Goal: Task Accomplishment & Management: Manage account settings

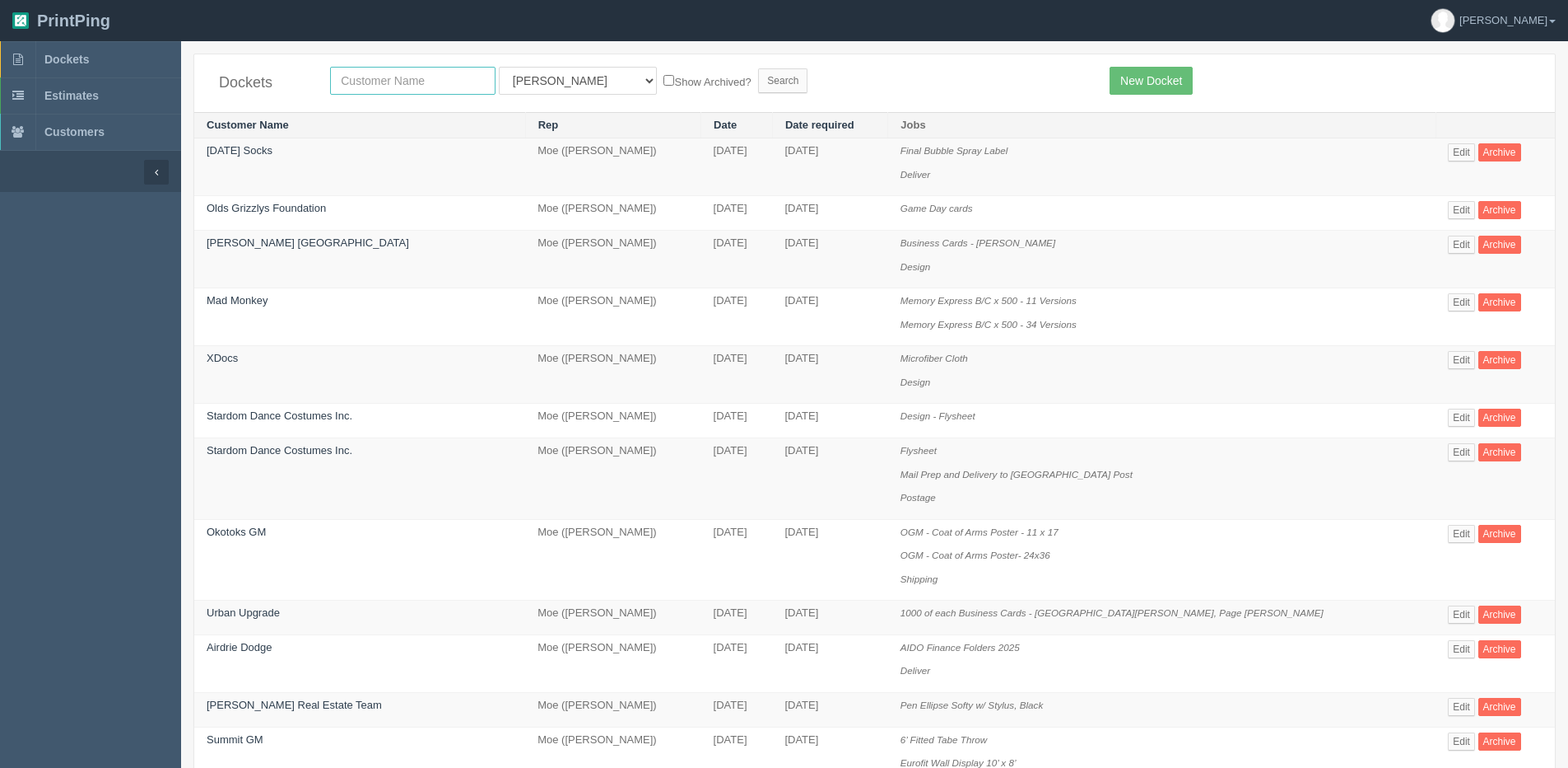
click at [386, 77] on input "text" at bounding box center [413, 80] width 165 height 28
type input "srp"
click at [758, 68] on input "Search" at bounding box center [782, 81] width 49 height 25
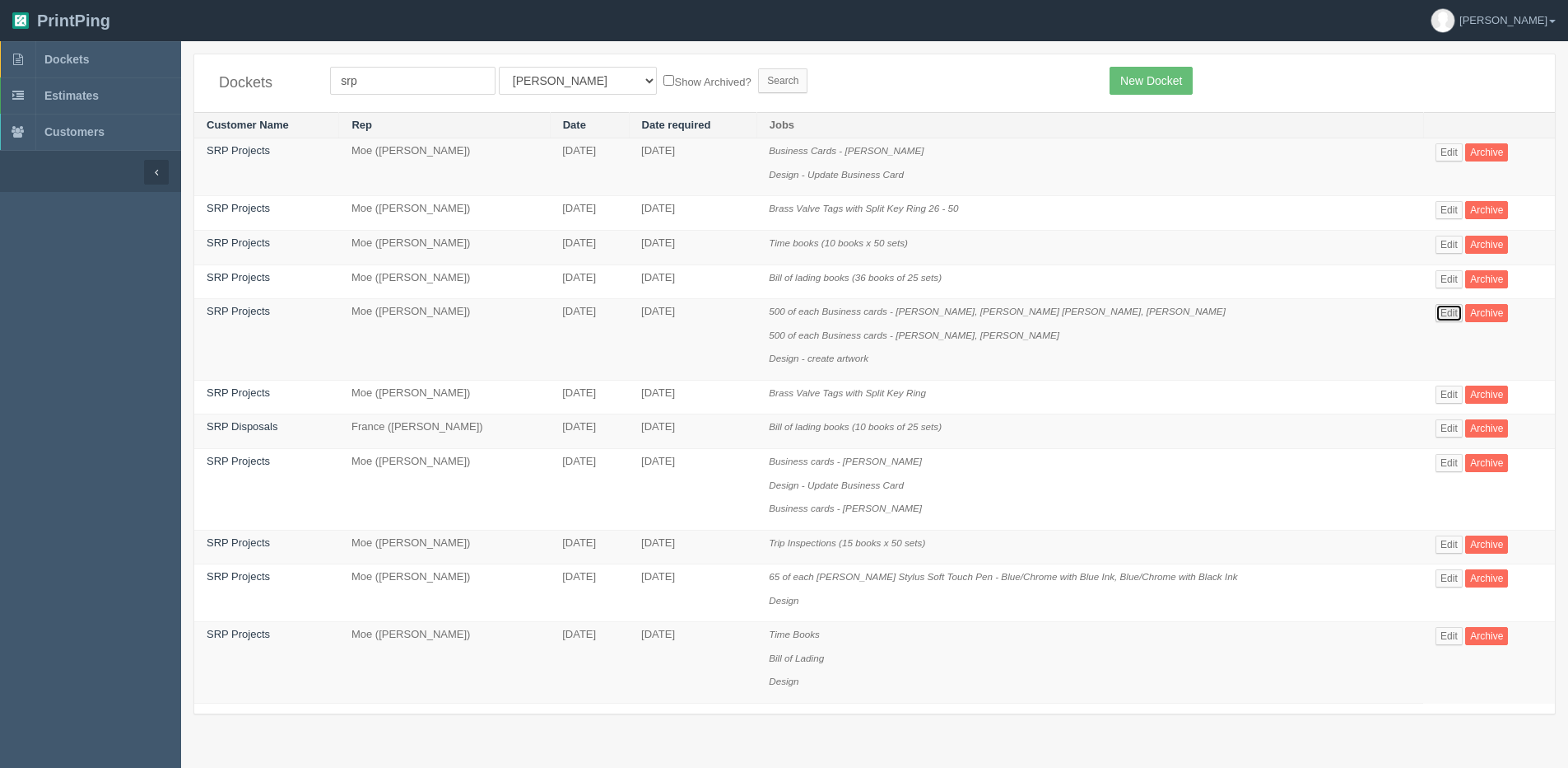
click at [1443, 306] on link "Edit" at bounding box center [1449, 312] width 27 height 18
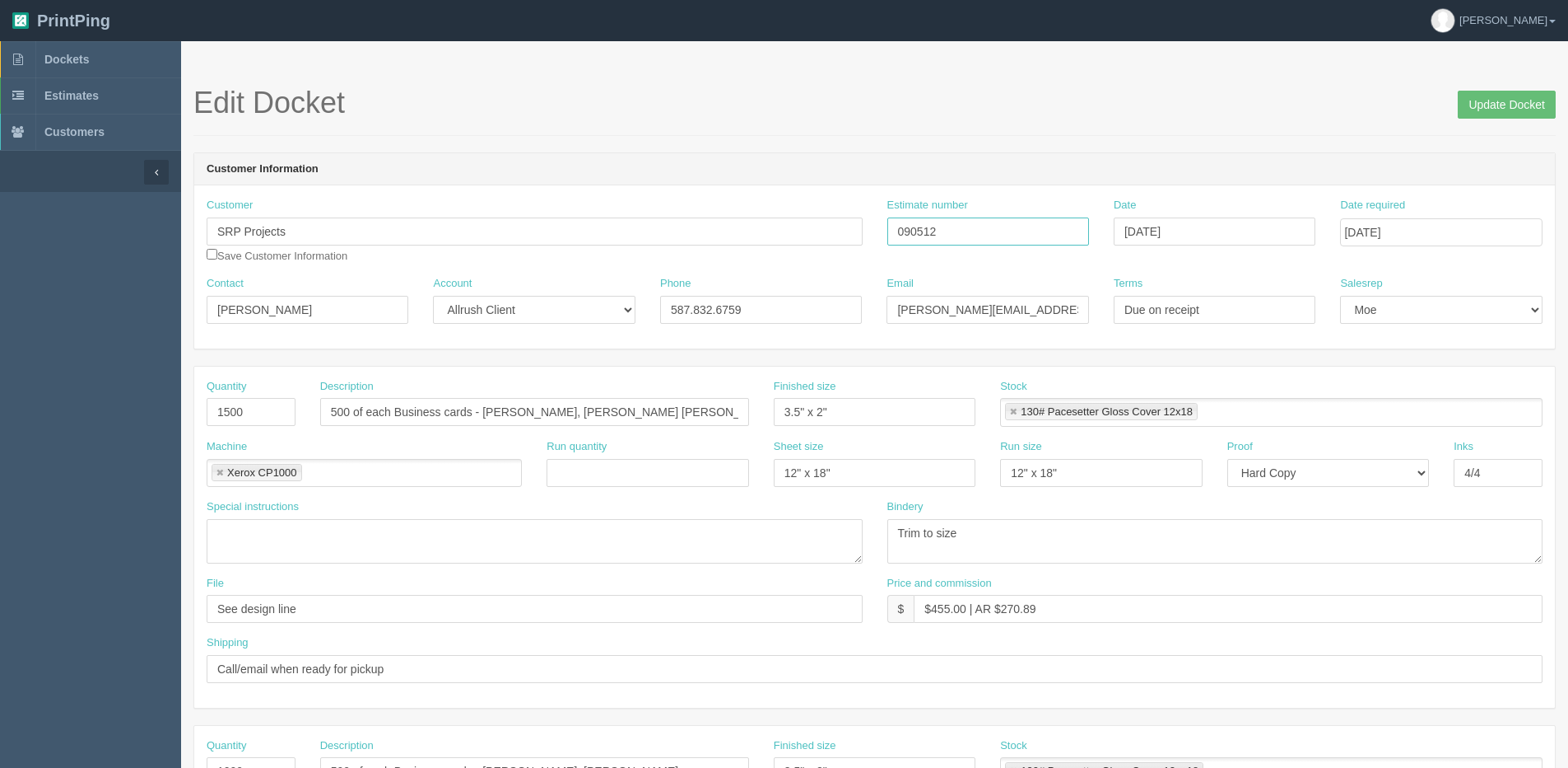
click at [780, 226] on div "Customer SRP Projects Save Customer Information Estimate number 090512 Date Apr…" at bounding box center [874, 236] width 1360 height 78
click at [1531, 101] on input "Update Docket" at bounding box center [1507, 104] width 98 height 28
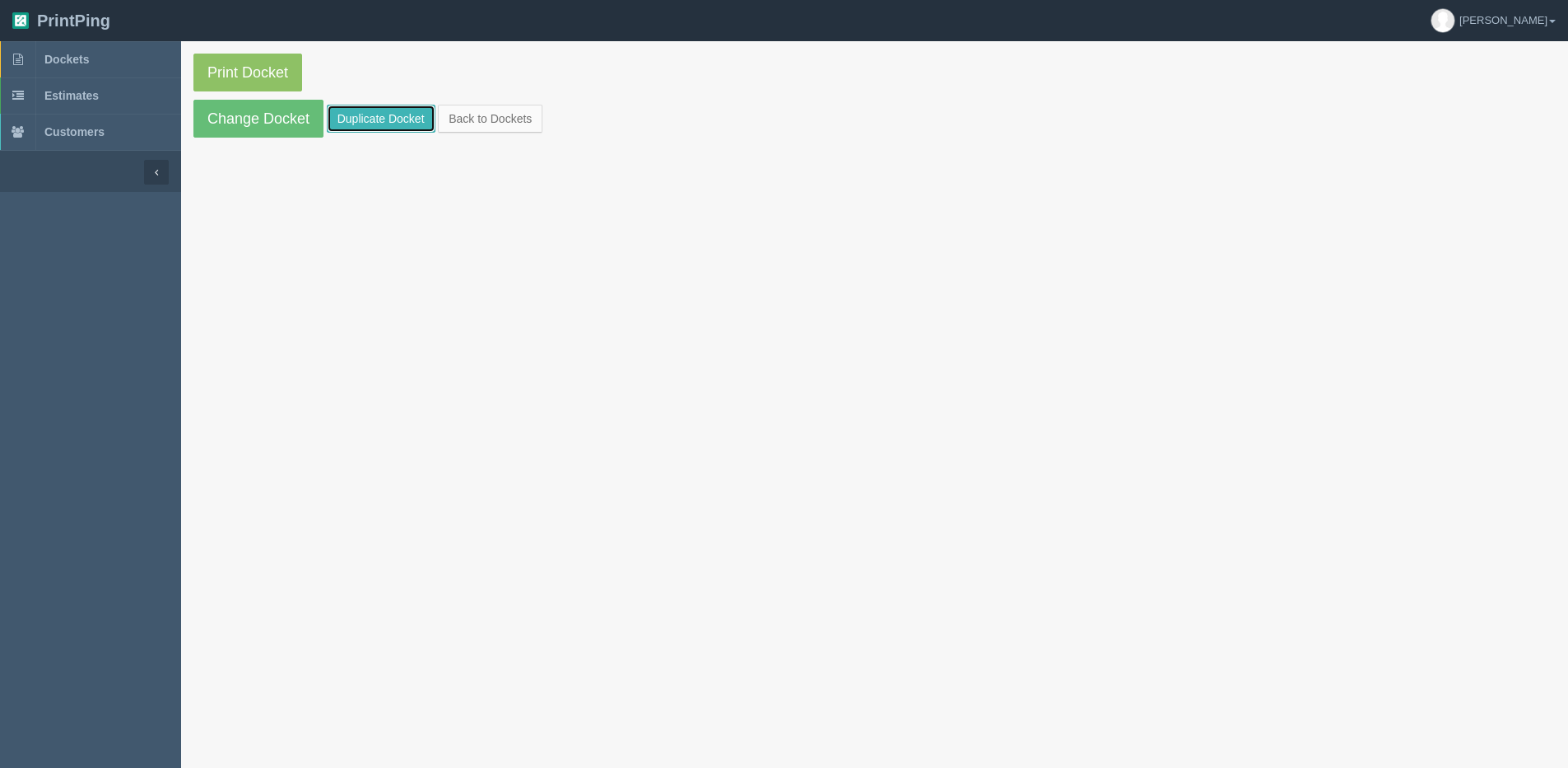
click at [332, 115] on link "Duplicate Docket" at bounding box center [380, 118] width 109 height 28
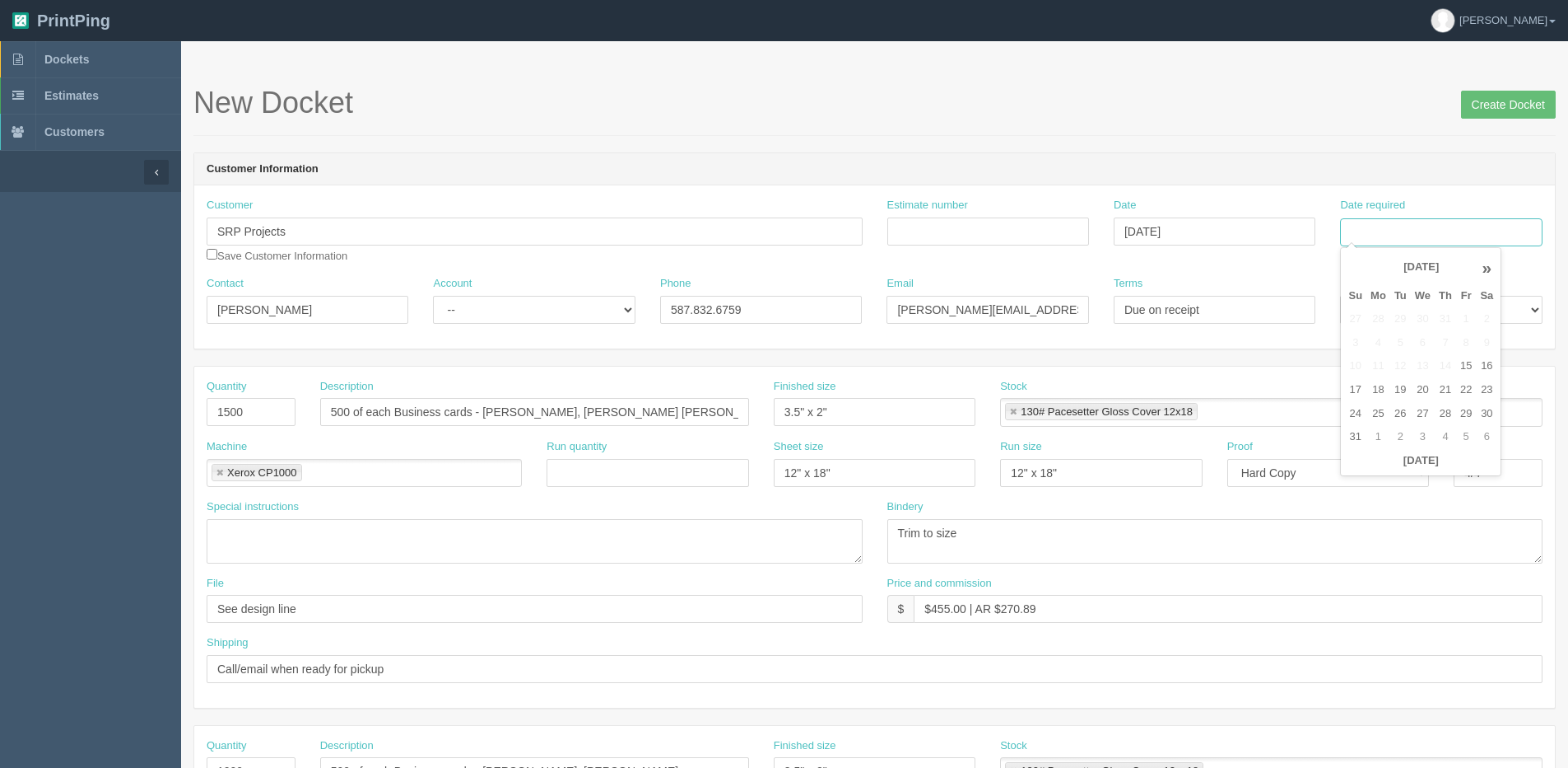
click at [1399, 223] on input "Date required" at bounding box center [1441, 232] width 202 height 28
click at [1384, 469] on th "Today" at bounding box center [1420, 460] width 153 height 24
click at [1471, 388] on td "22" at bounding box center [1466, 389] width 20 height 24
type input "[DATE]"
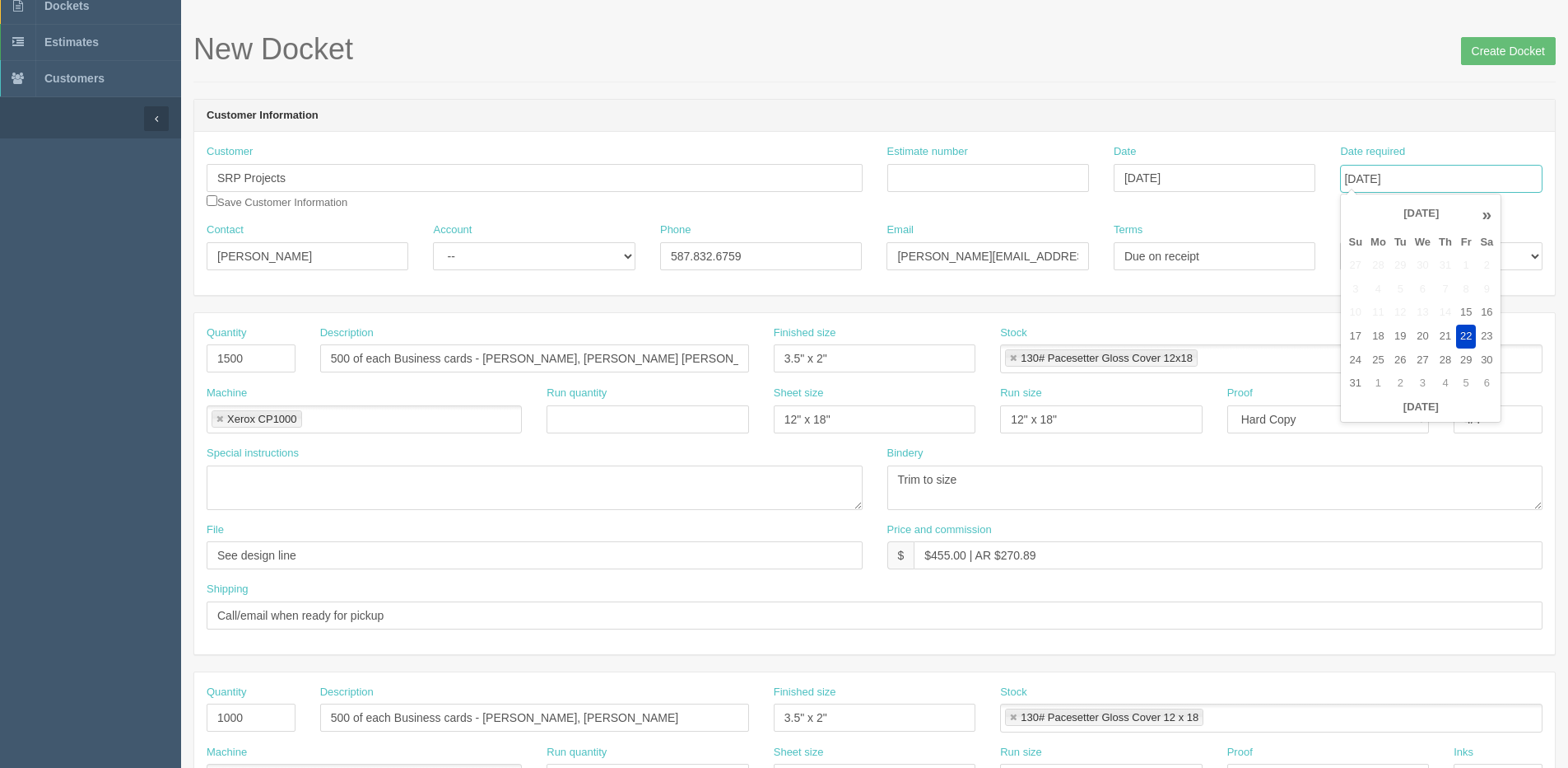
scroll to position [83, 0]
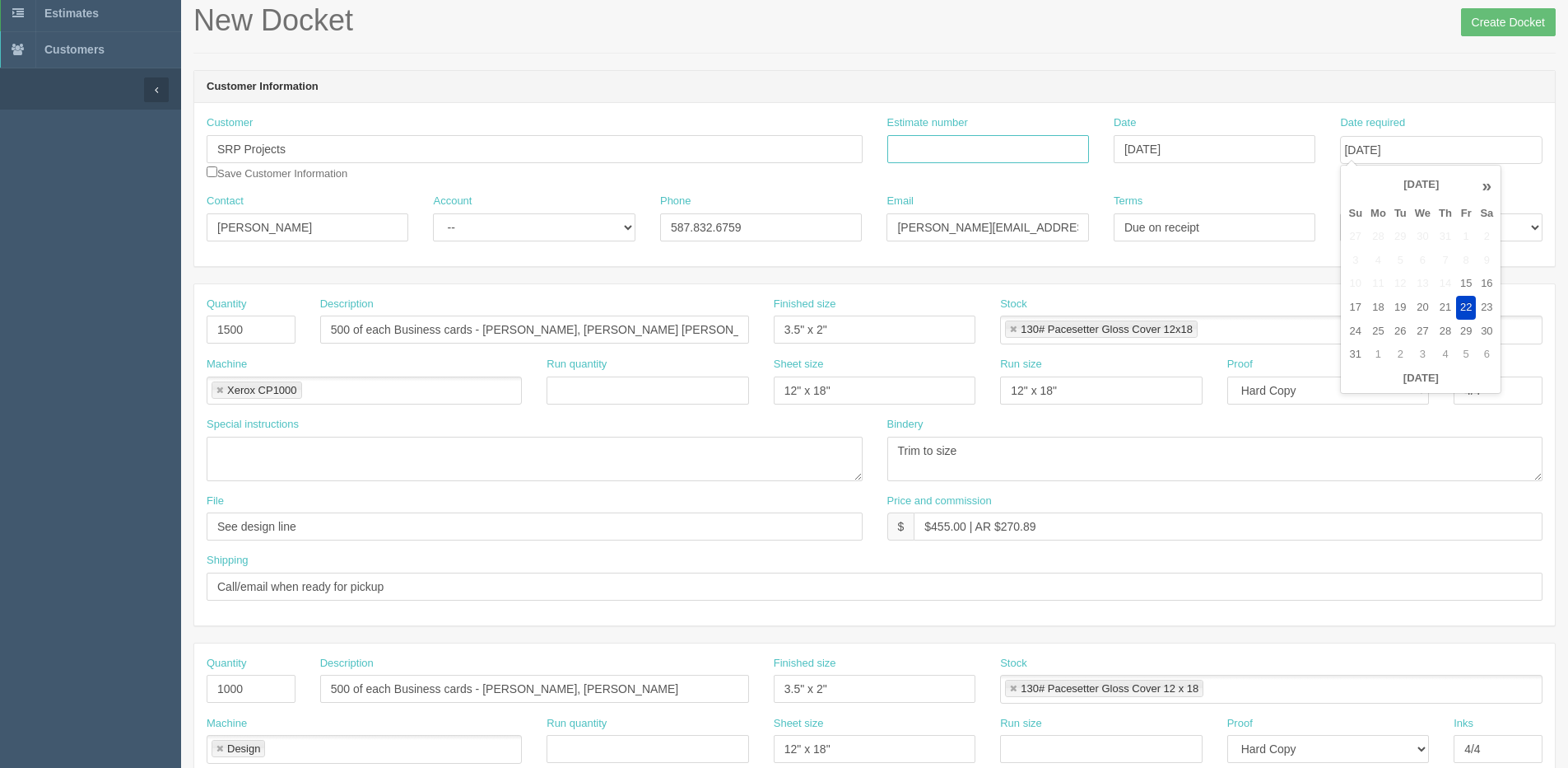
click at [1043, 143] on input "Estimate number" at bounding box center [989, 149] width 202 height 28
paste input "090512"
type input "090512"
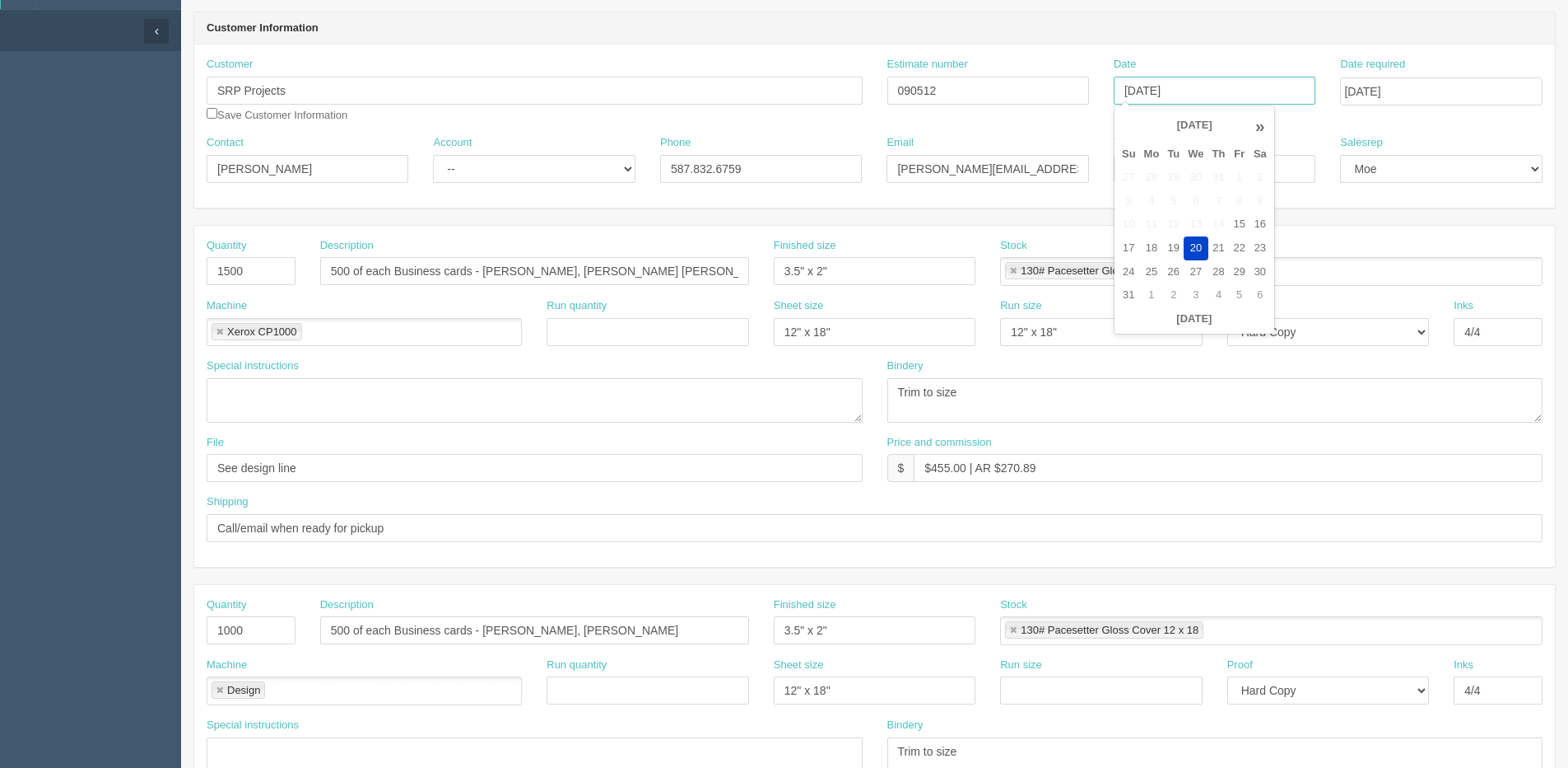
scroll to position [0, 0]
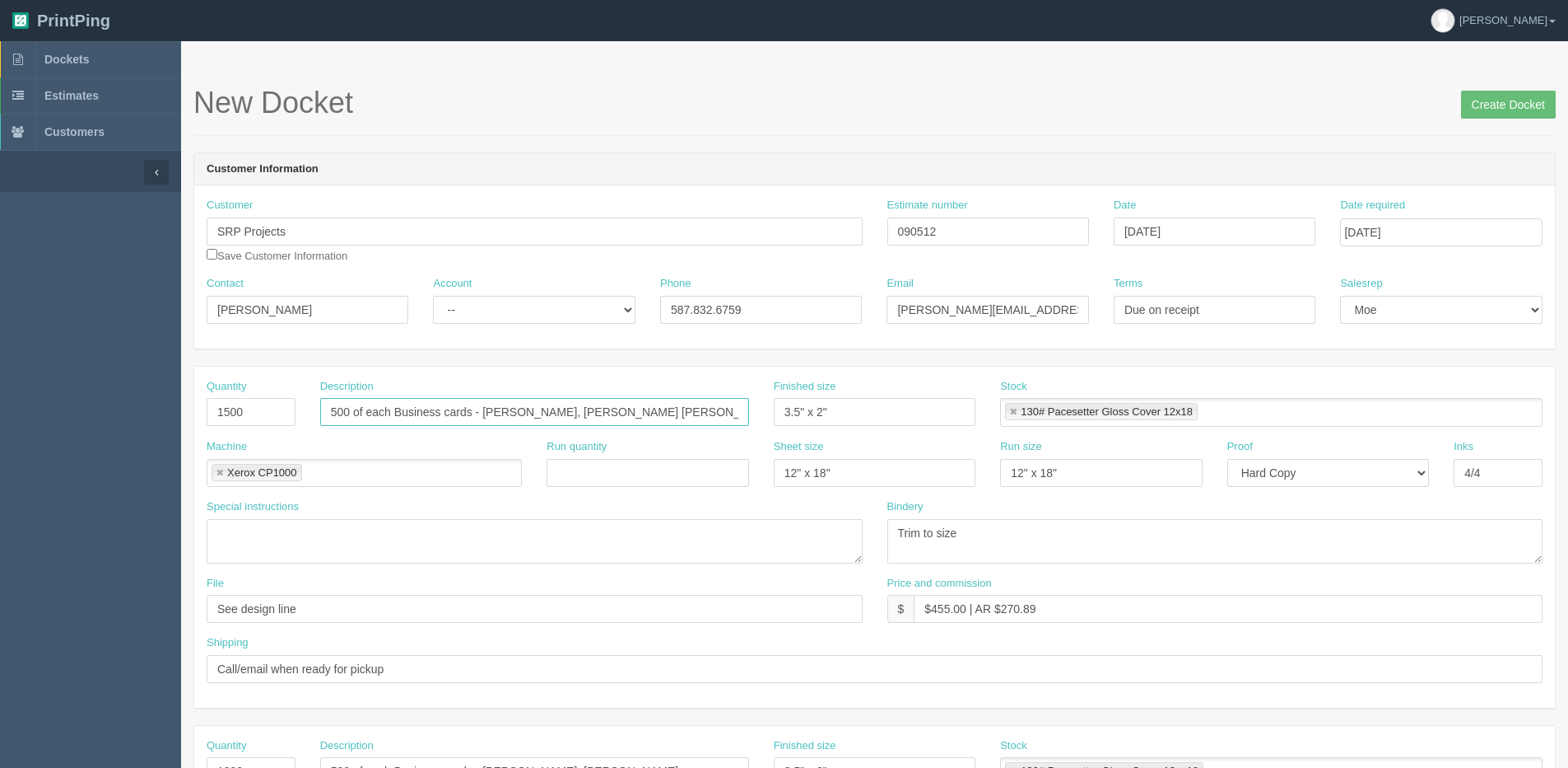
drag, startPoint x: 484, startPoint y: 417, endPoint x: 769, endPoint y: 417, distance: 285.0
click at [769, 417] on div "Quantity 1500 Description 500 of each Business cards - Mark Pedersen, Brian Gle…" at bounding box center [874, 409] width 1360 height 61
paste input "Brent Ross"
click at [559, 407] on input "500 of each Business cards - Brent Ross" at bounding box center [534, 411] width 429 height 28
paste input "Zicky Zeineddine"
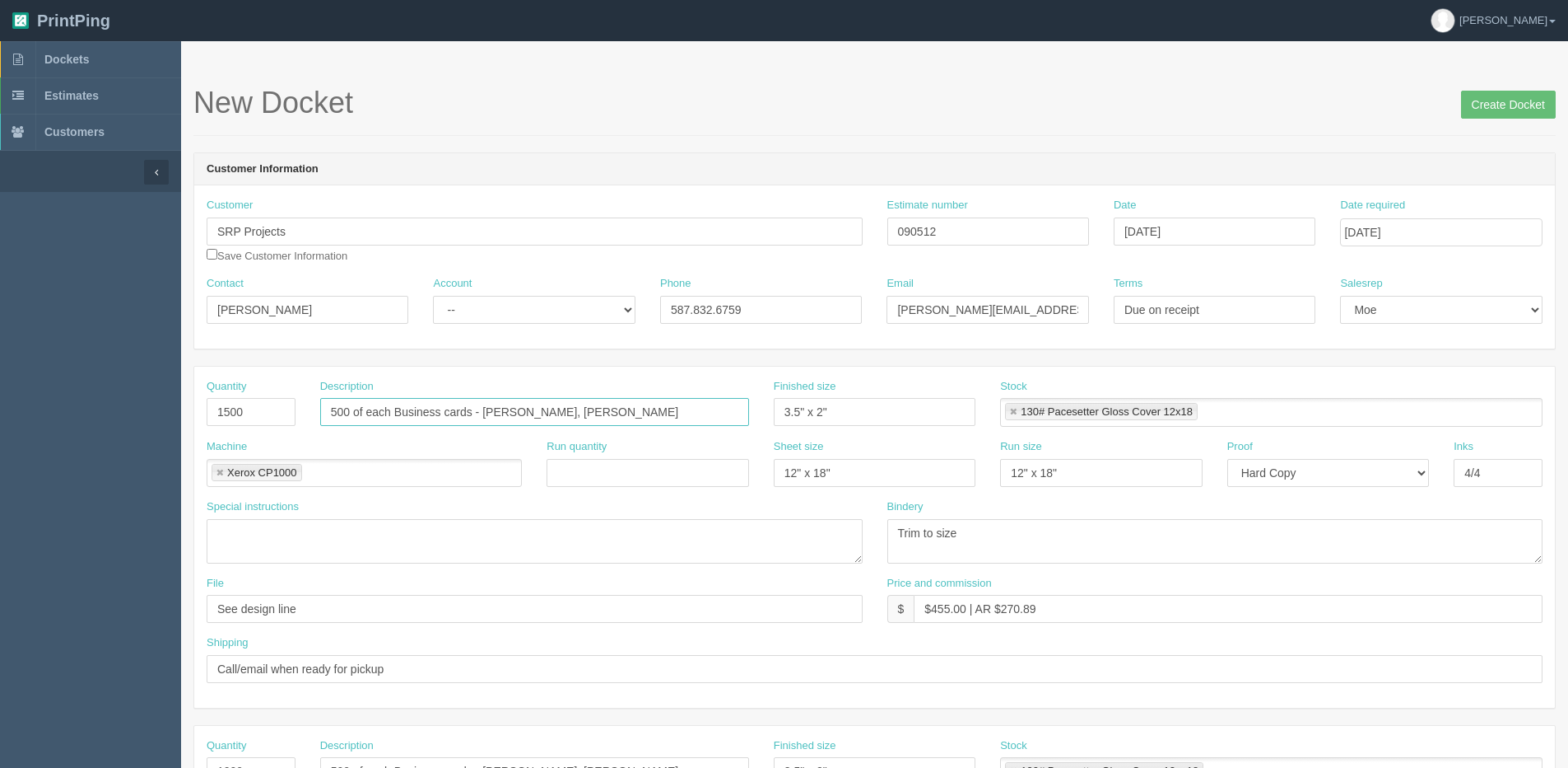
type input "500 of each Business cards - Brent Ross, Zicky Zeineddine"
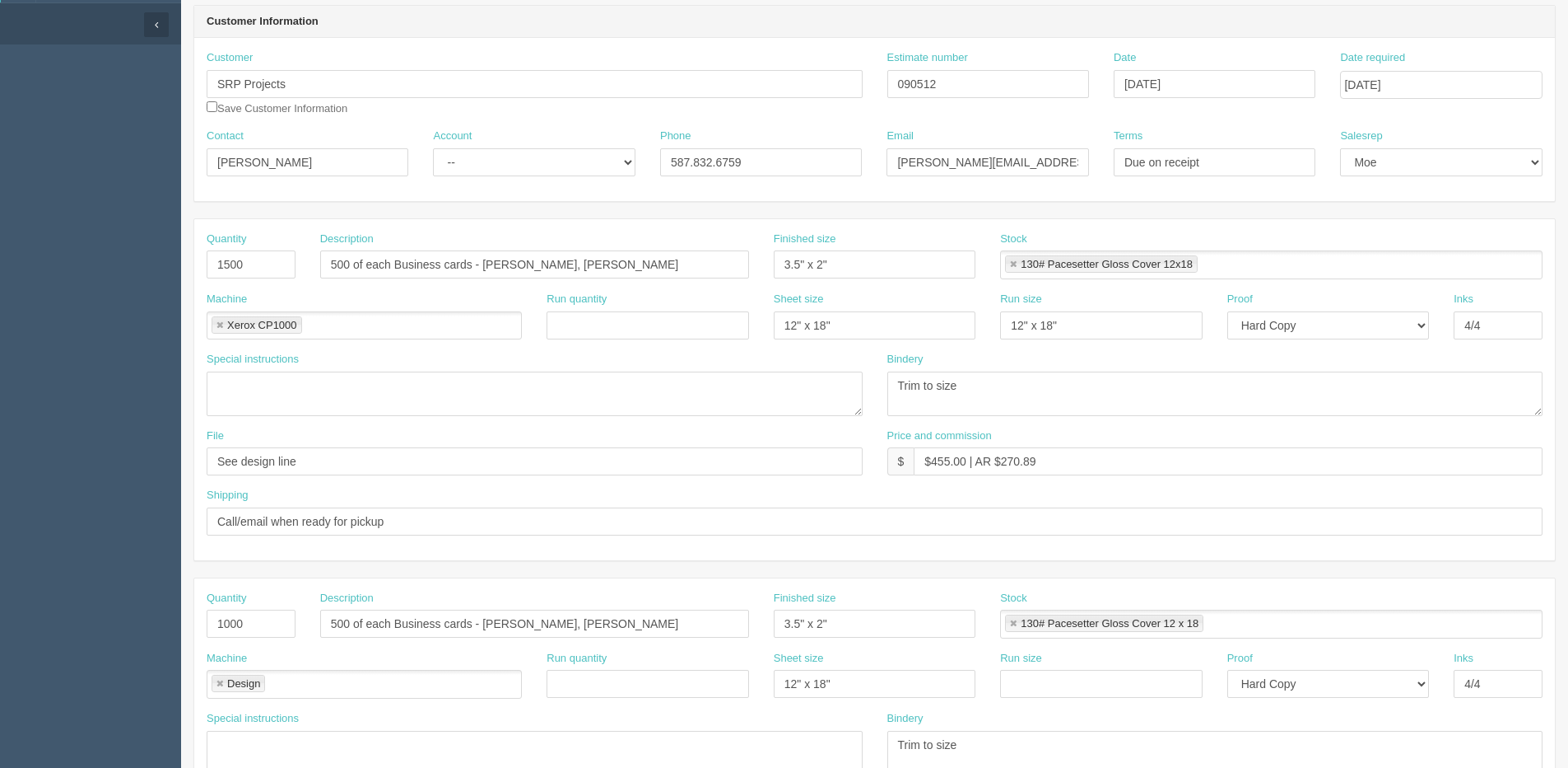
scroll to position [247, 0]
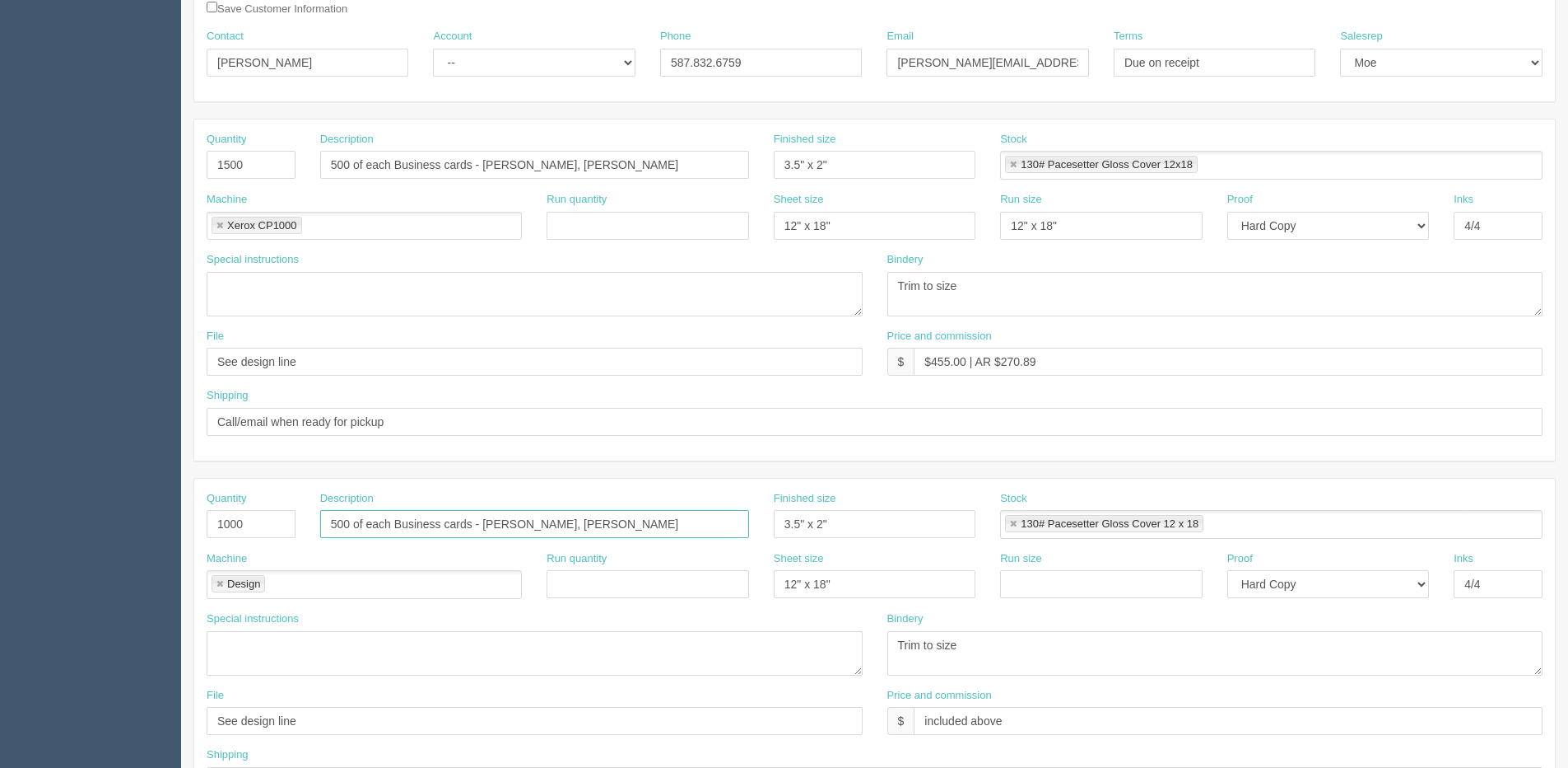
drag, startPoint x: 485, startPoint y: 530, endPoint x: 738, endPoint y: 529, distance: 253.0
click at [738, 529] on input "500 of each Business cards - OIeg Mironov, Zicky Zeineddine" at bounding box center [534, 523] width 429 height 28
paste input "Peter Kiryakos"
click at [564, 529] on input "500 of each Business cards - Peter Kiryakos" at bounding box center [534, 523] width 429 height 28
paste input "Jeff Delyea"
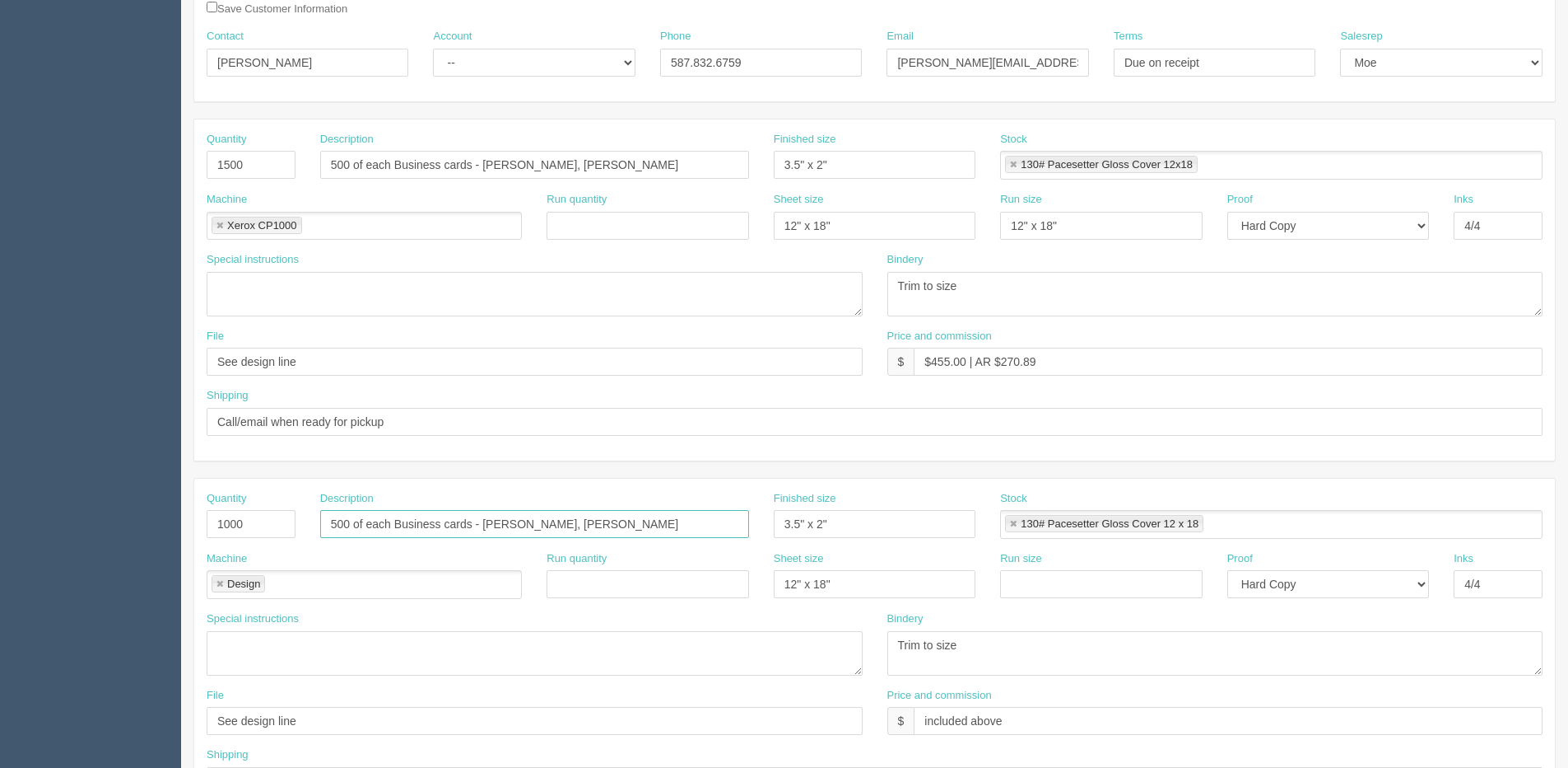
type input "500 of each Business cards - Peter Kiryakos, Jeff Delyea"
drag, startPoint x: 261, startPoint y: 158, endPoint x: 12, endPoint y: 187, distance: 250.7
click at [53, 187] on section "Dockets Estimates Customers" at bounding box center [784, 521] width 1568 height 1454
type input "1000"
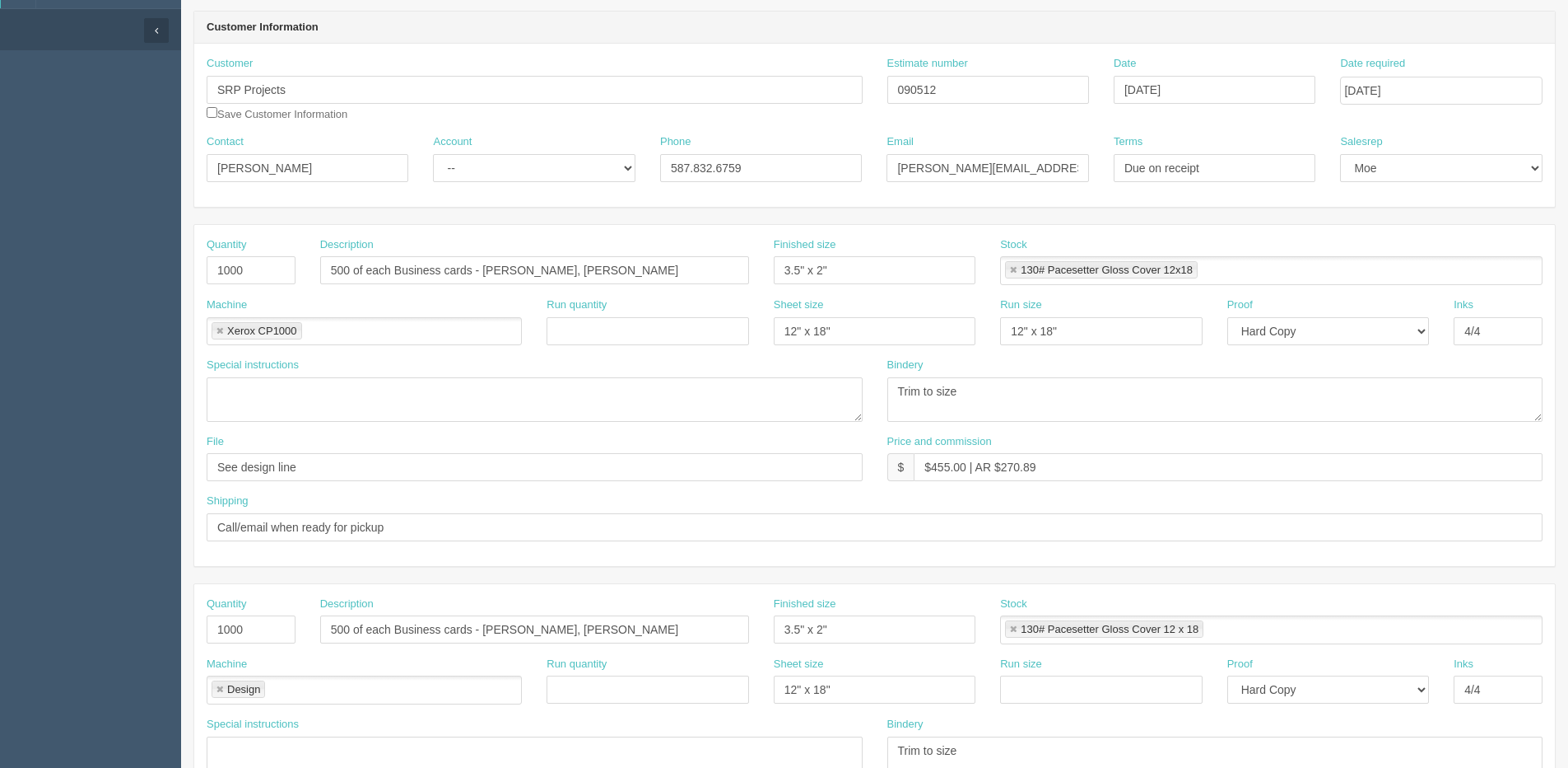
scroll to position [0, 0]
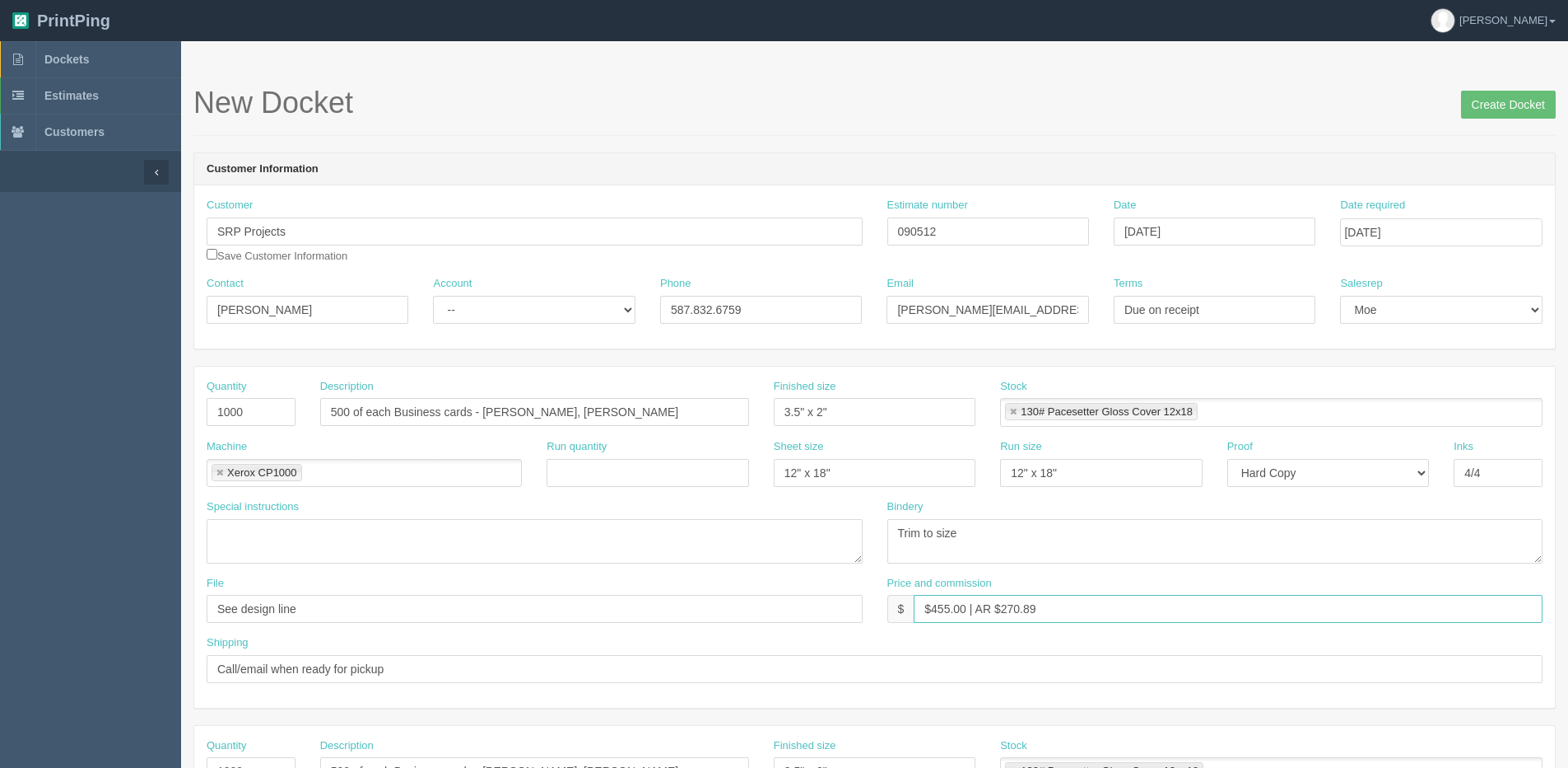
drag, startPoint x: 930, startPoint y: 608, endPoint x: 968, endPoint y: 609, distance: 38.0
click at [968, 609] on input "$455.00 | AR $270.89" at bounding box center [1228, 608] width 629 height 28
drag, startPoint x: 996, startPoint y: 601, endPoint x: 1227, endPoint y: 576, distance: 232.3
click at [1213, 576] on div "Price and commission $ $364.00 | AR $270.89" at bounding box center [1215, 600] width 656 height 48
type input "$364.00 | AR $232.47"
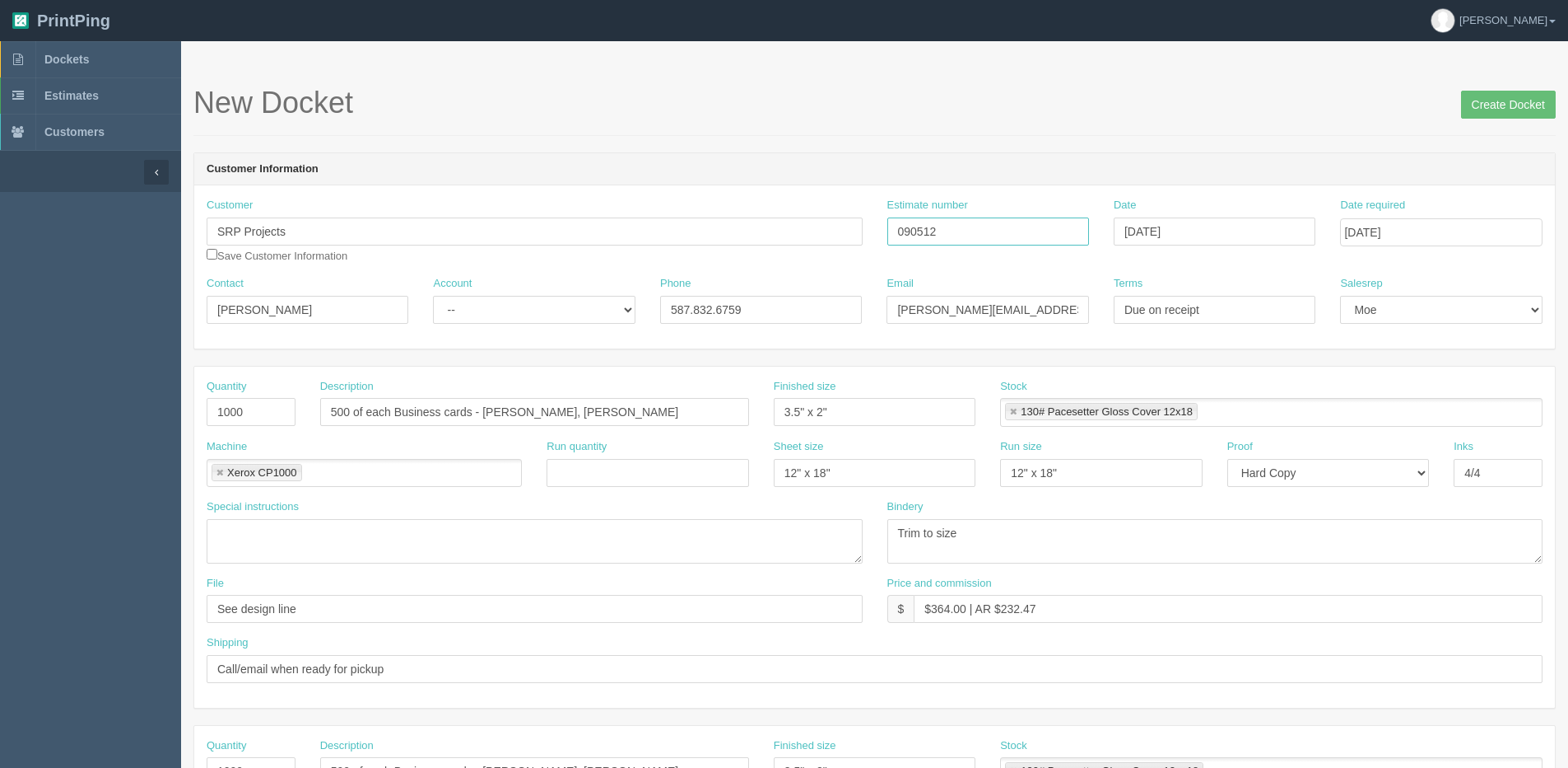
drag, startPoint x: 954, startPoint y: 231, endPoint x: 709, endPoint y: 224, distance: 245.1
click at [773, 231] on div "Customer SRP Projects Save Customer Information Estimate number 090512 Date Aug…" at bounding box center [874, 236] width 1360 height 78
type input "092153"
click at [499, 310] on select "-- Existing Client Allrush Client Rep Client" at bounding box center [534, 310] width 202 height 28
select select "Allrush Client"
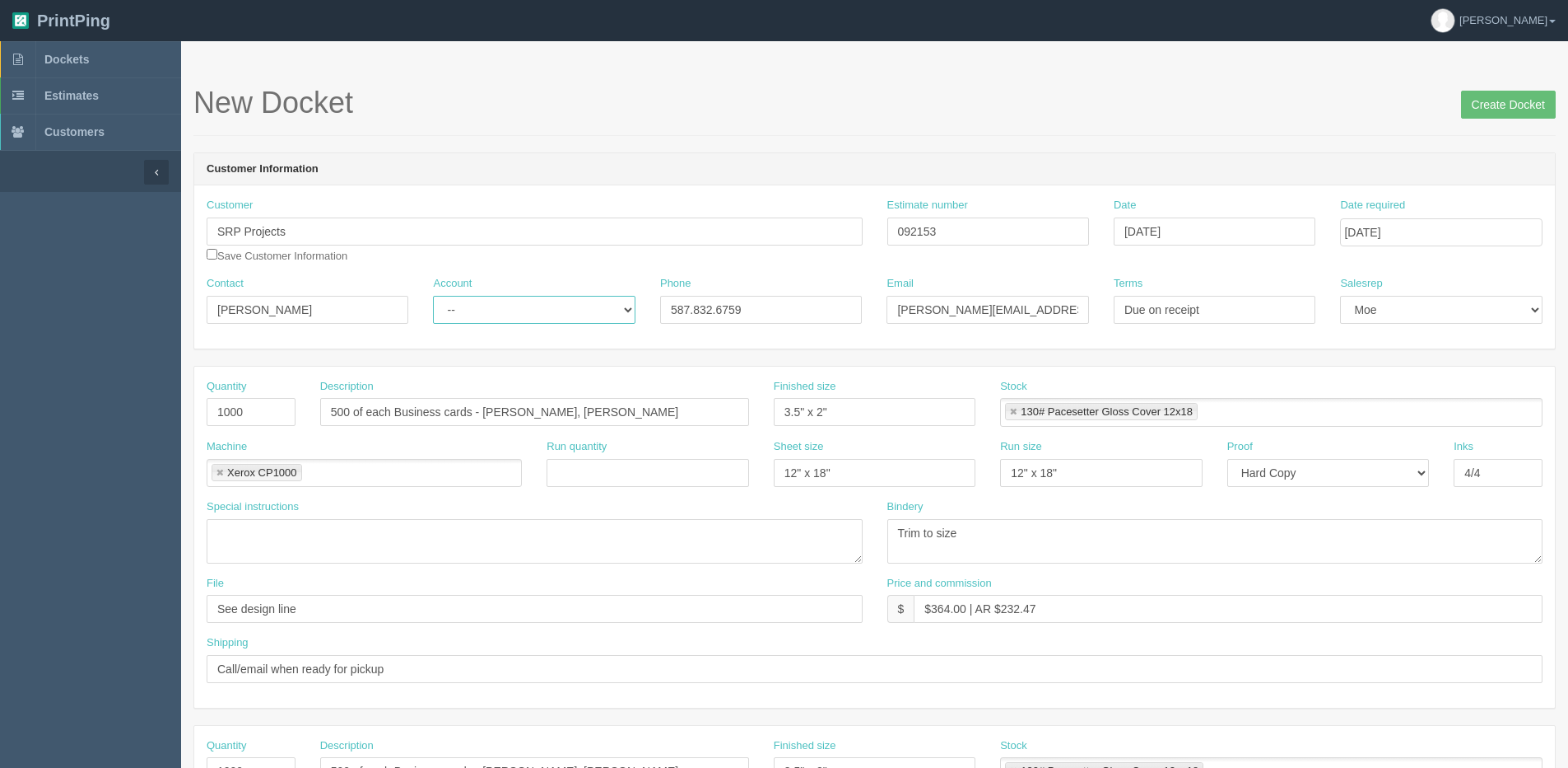
click at [433, 296] on select "-- Existing Client Allrush Client Rep Client" at bounding box center [534, 310] width 202 height 28
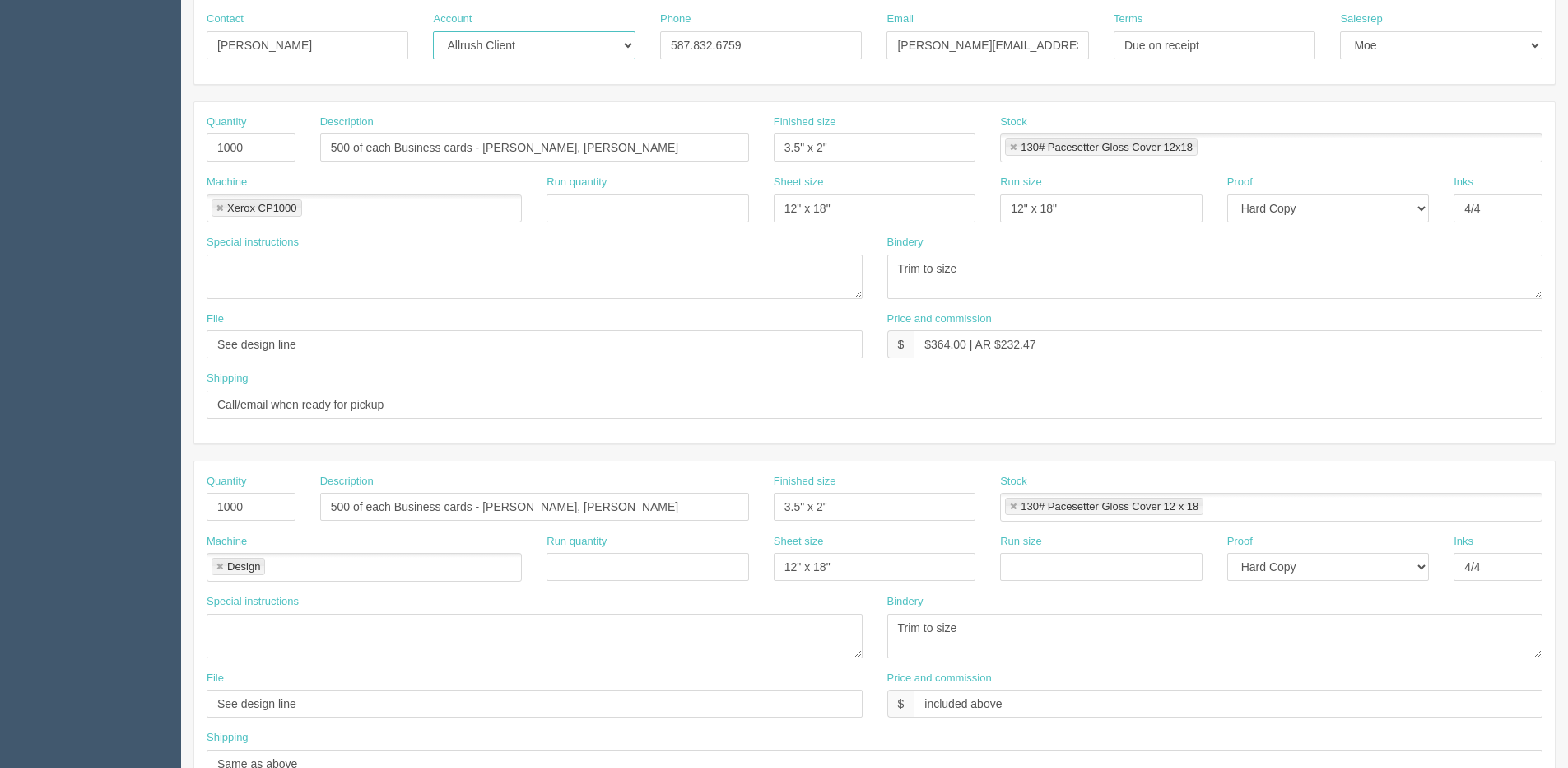
scroll to position [69, 0]
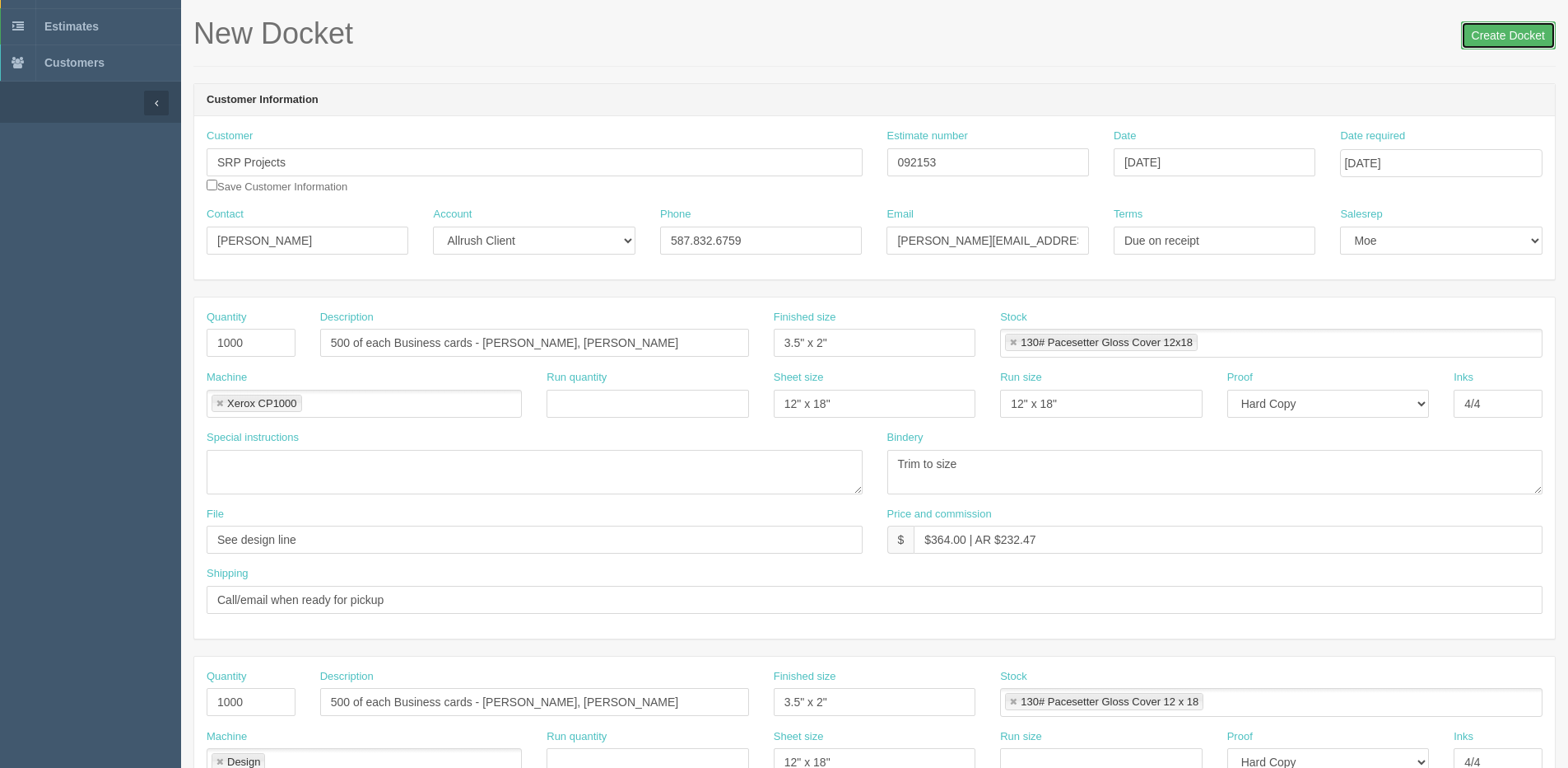
click at [1513, 39] on input "Create Docket" at bounding box center [1508, 35] width 95 height 28
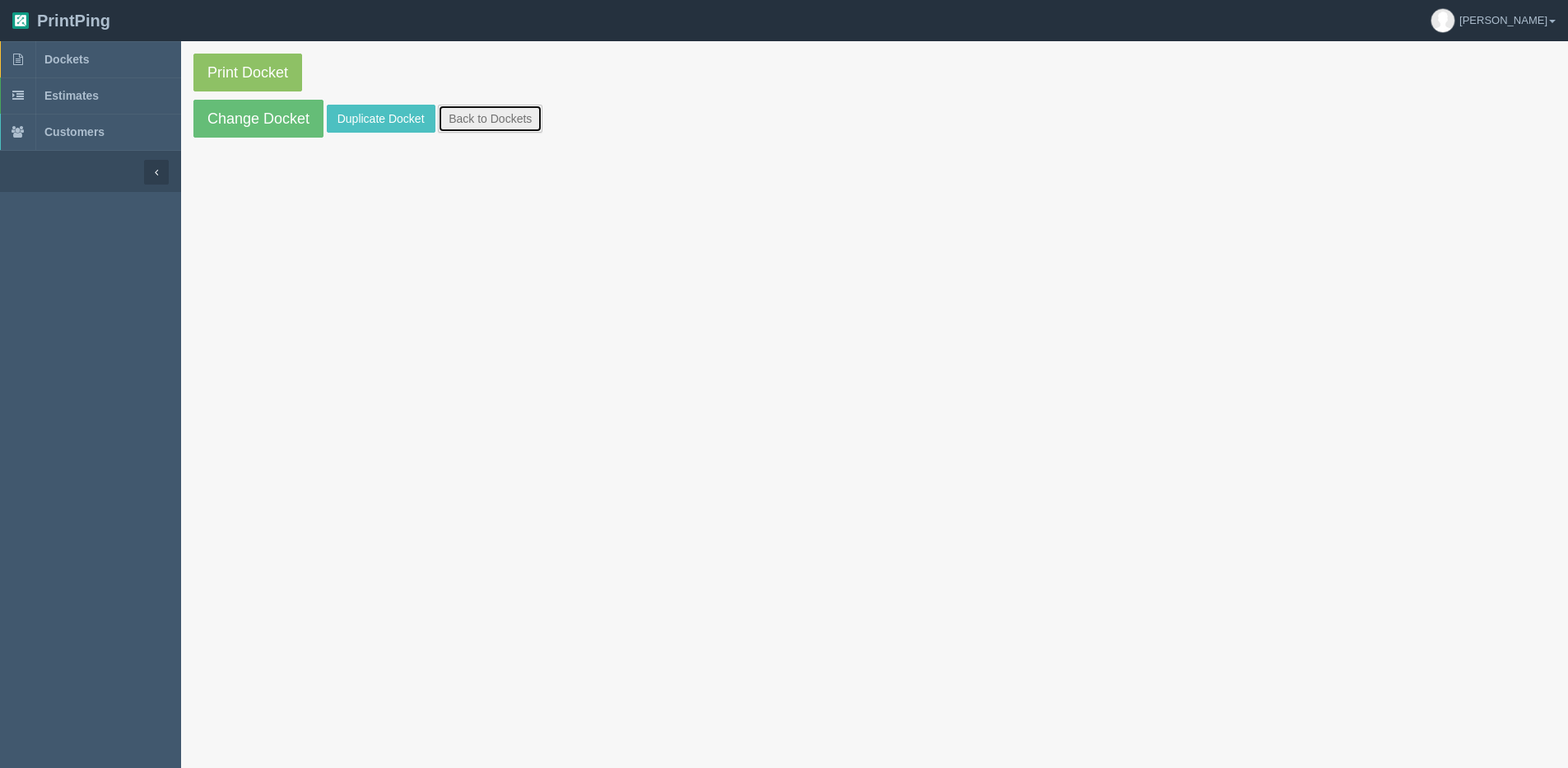
drag, startPoint x: 491, startPoint y: 111, endPoint x: 475, endPoint y: 110, distance: 16.0
click at [491, 111] on link "Back to Dockets" at bounding box center [490, 118] width 105 height 28
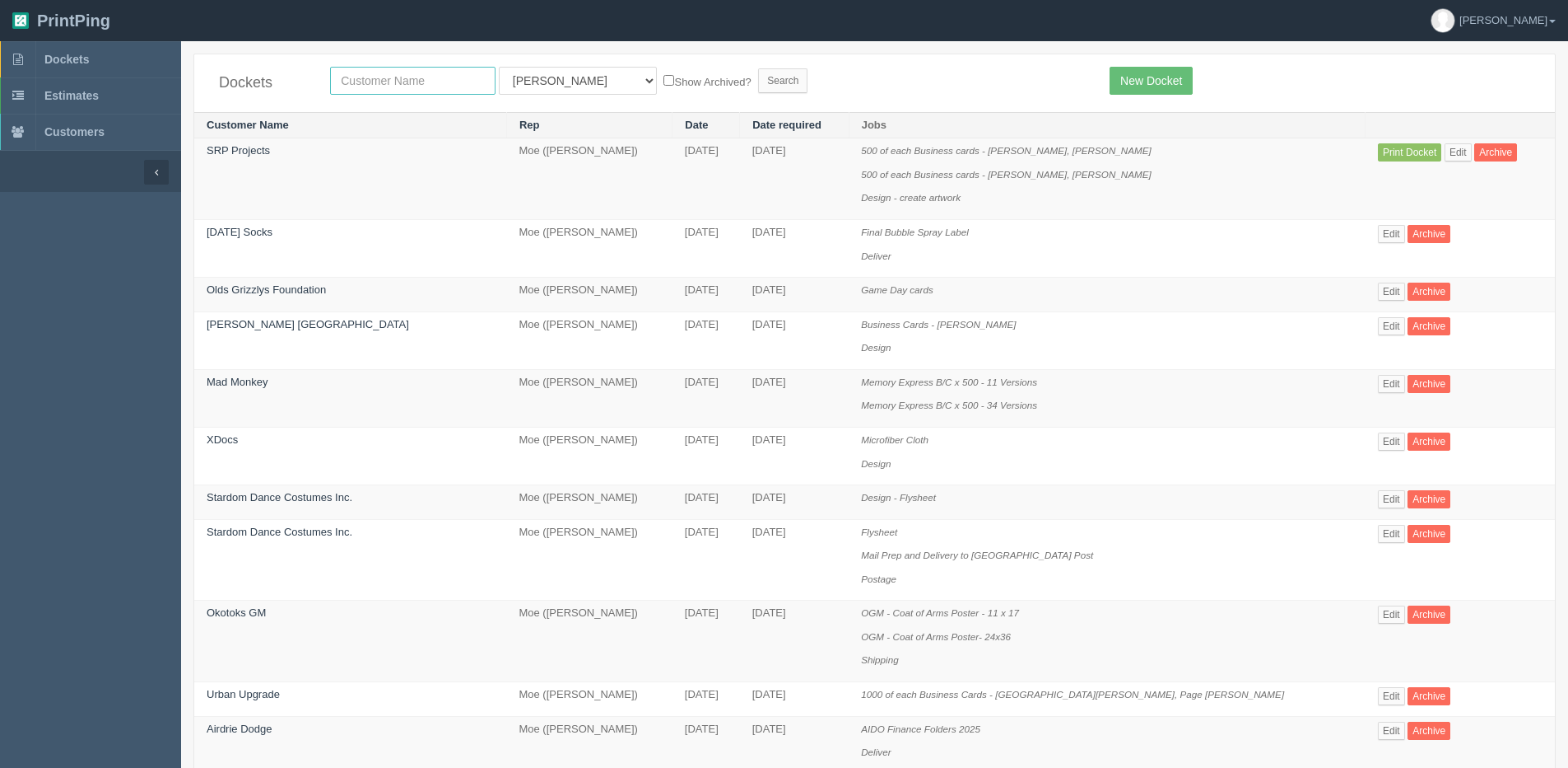
click at [358, 84] on input "text" at bounding box center [413, 80] width 165 height 28
type input "srp"
click at [758, 68] on input "Search" at bounding box center [782, 81] width 49 height 25
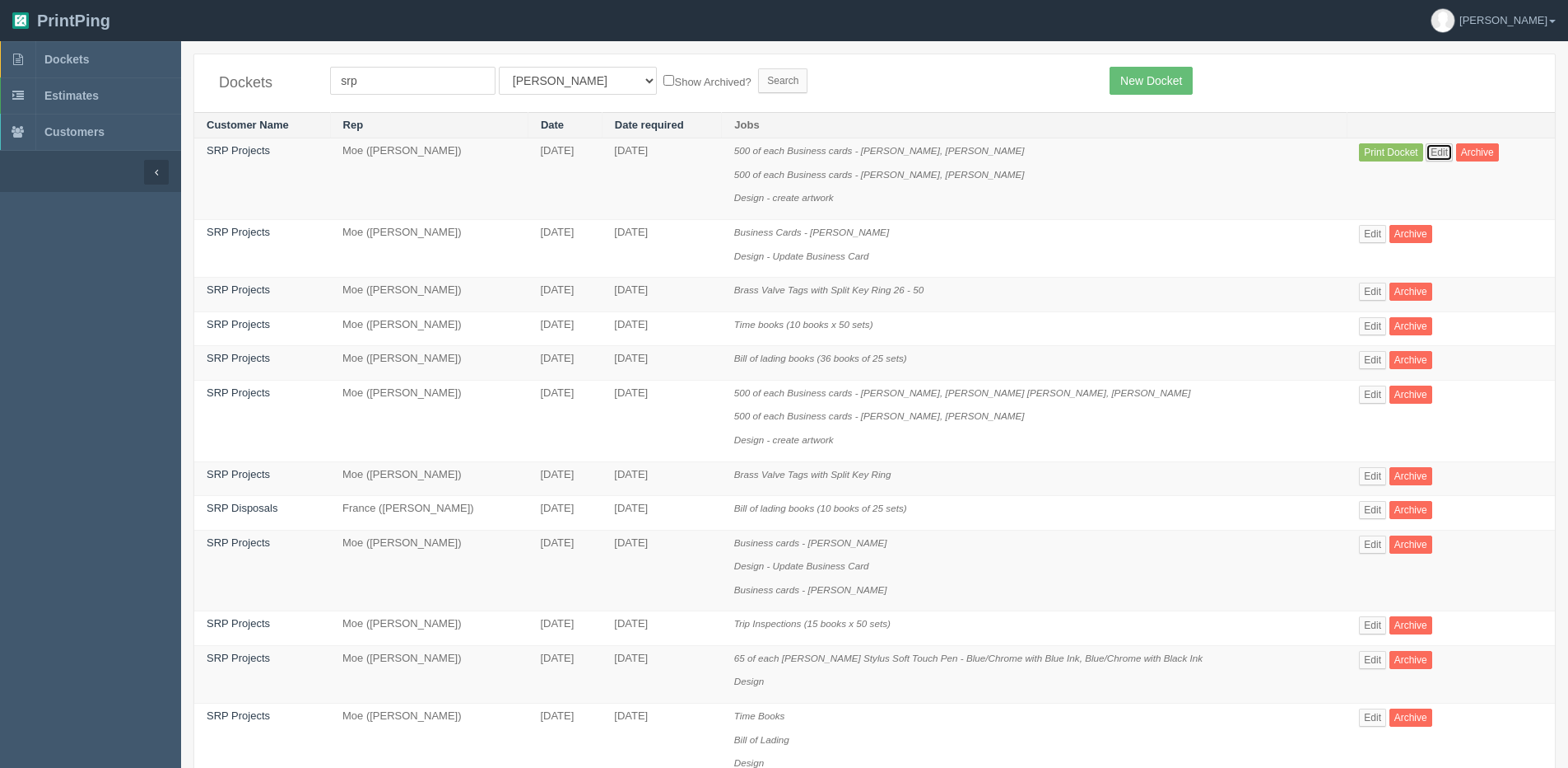
click at [1433, 151] on link "Edit" at bounding box center [1439, 152] width 27 height 18
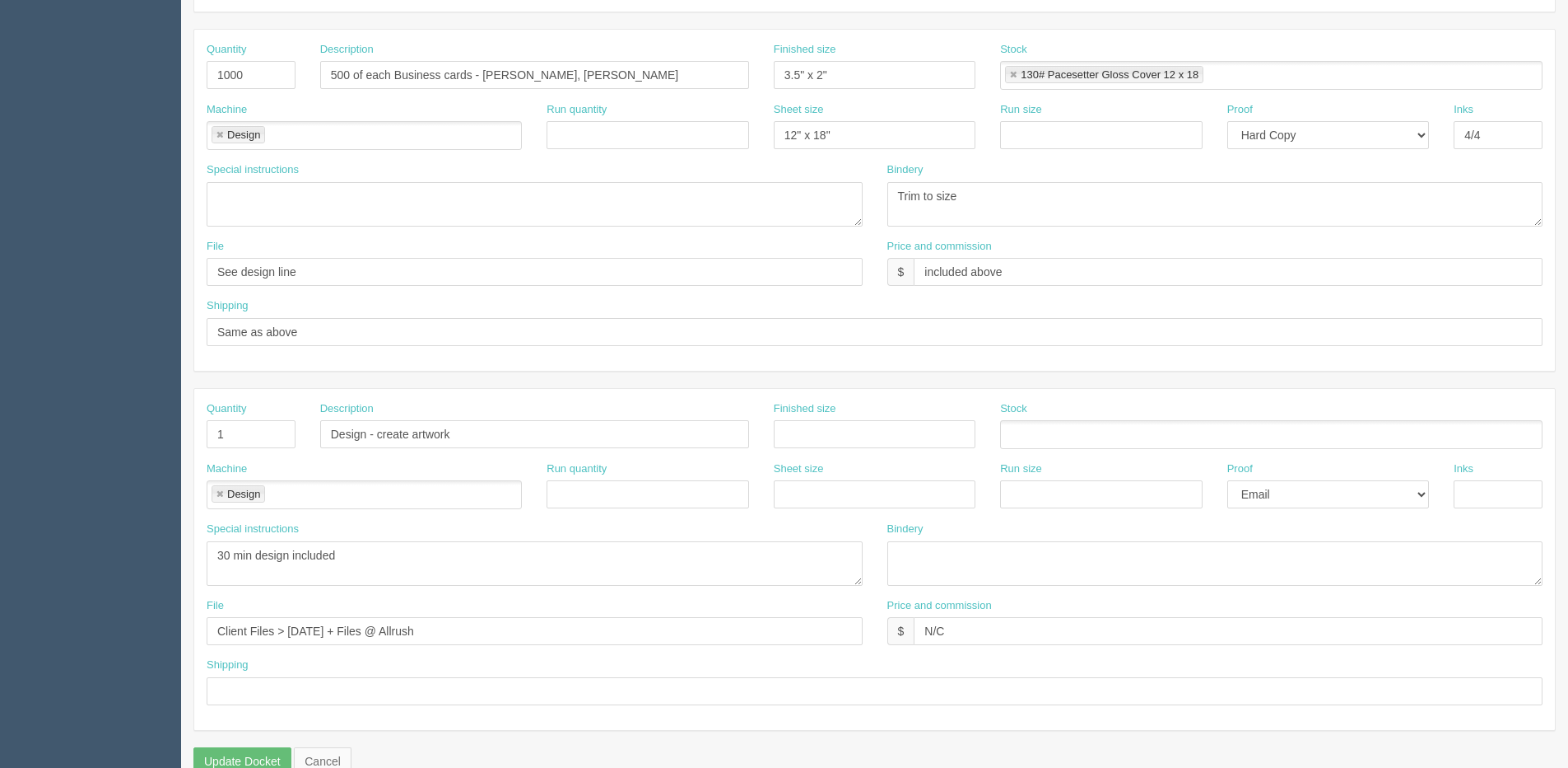
scroll to position [728, 0]
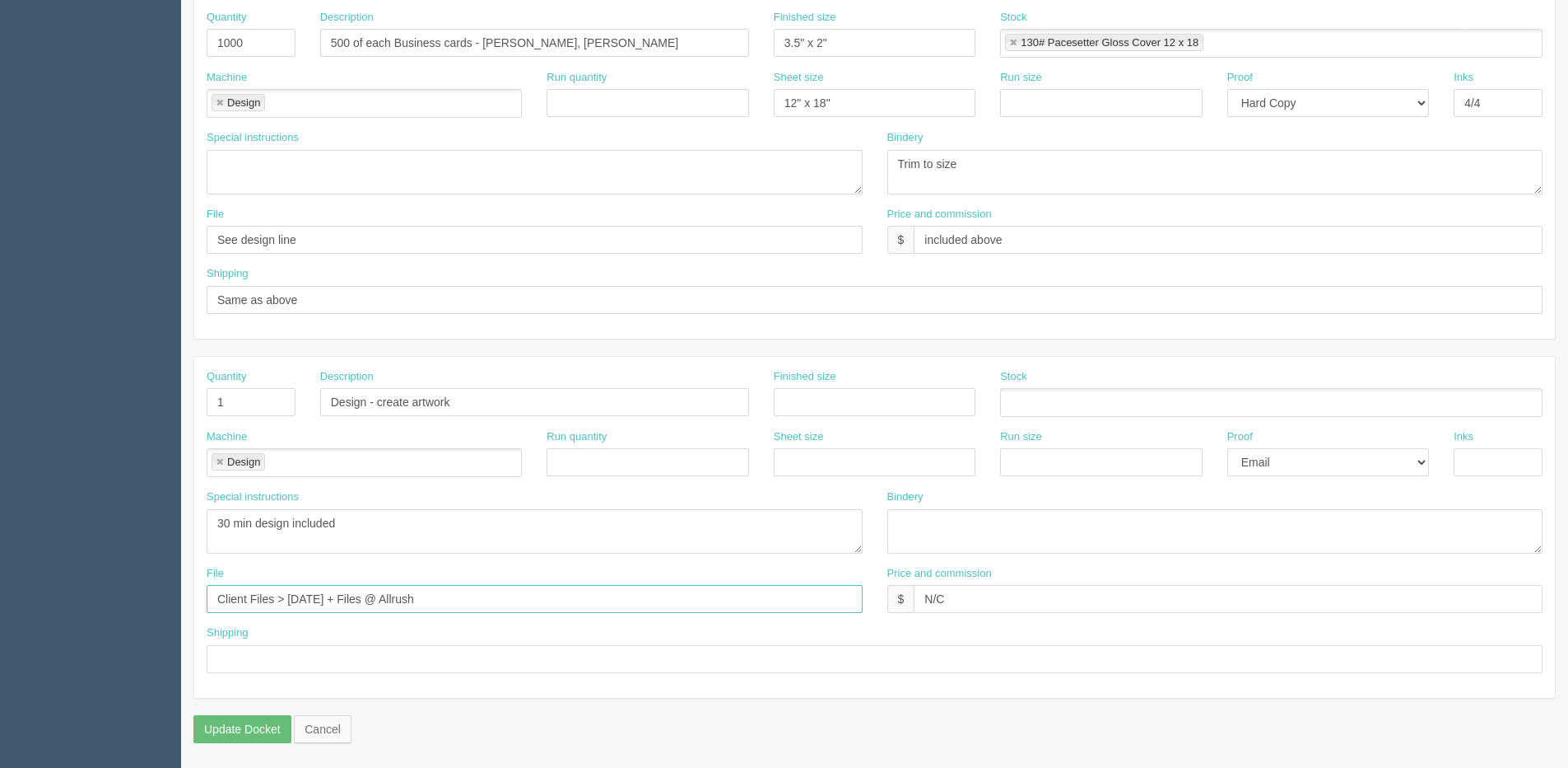
drag, startPoint x: 290, startPoint y: 598, endPoint x: 368, endPoint y: 606, distance: 78.4
click at [368, 606] on input "Client Files > November 2024 + Files @ Allrush" at bounding box center [534, 598] width 656 height 28
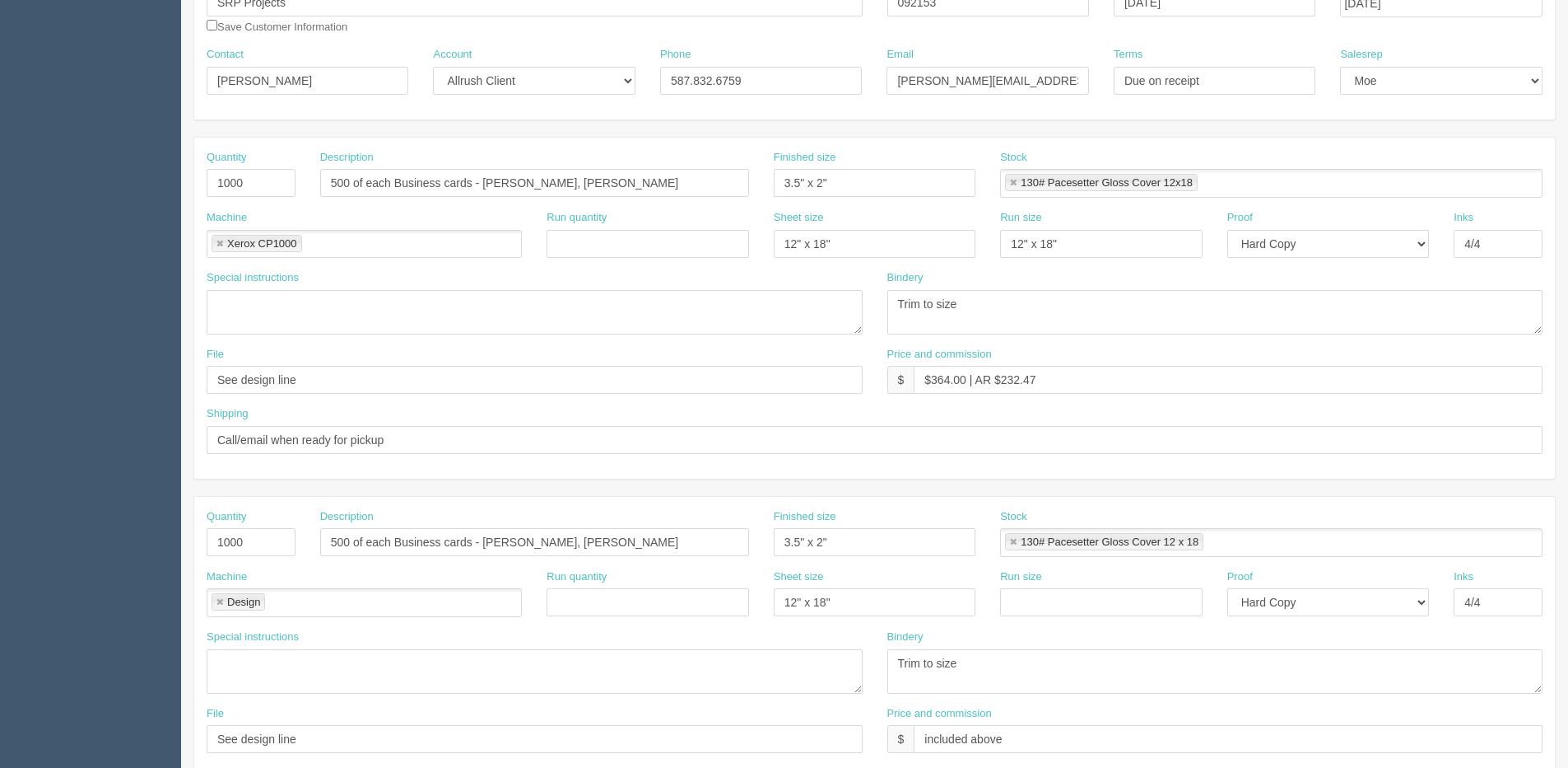
scroll to position [0, 0]
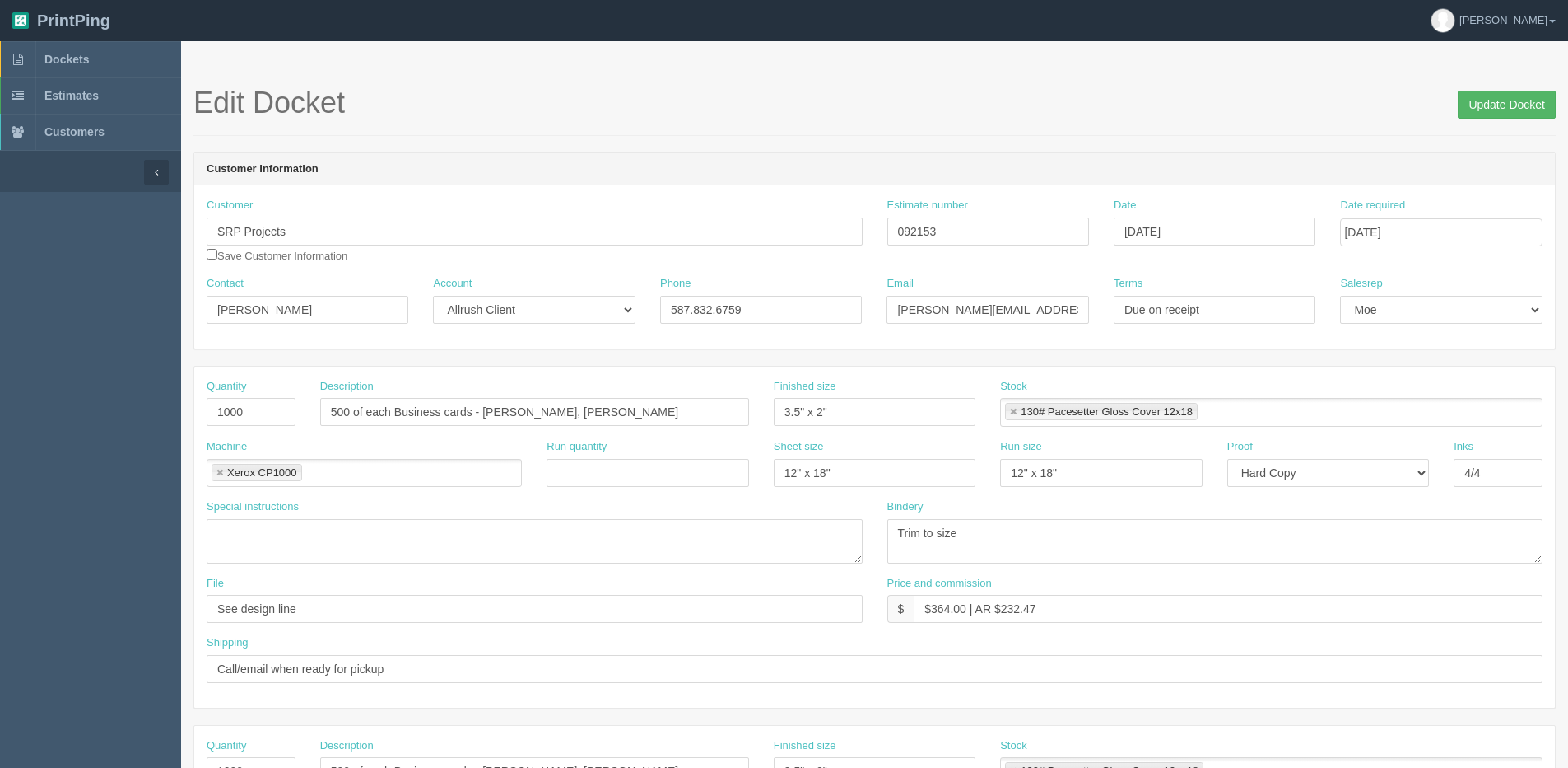
type input "Client Files > April 2025 + Files @ Allrush"
drag, startPoint x: 1513, startPoint y: 111, endPoint x: 1447, endPoint y: 111, distance: 66.0
click at [1512, 111] on input "Update Docket" at bounding box center [1507, 104] width 98 height 28
